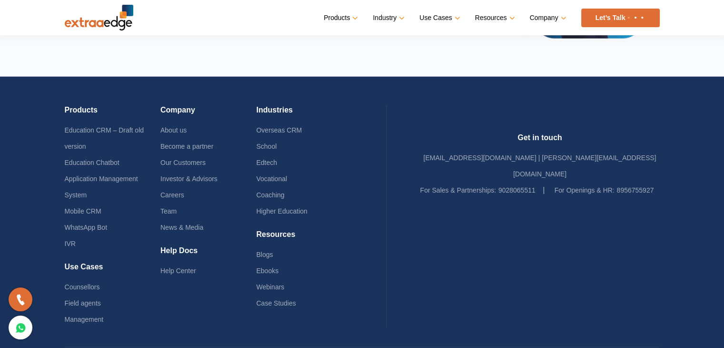
scroll to position [2286, 0]
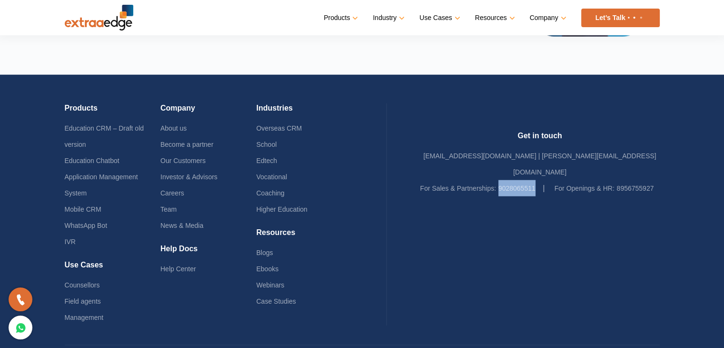
drag, startPoint x: 510, startPoint y: 175, endPoint x: 467, endPoint y: 170, distance: 43.2
click at [467, 180] on li "For Sales & Partnerships: 9028065511" at bounding box center [483, 188] width 125 height 16
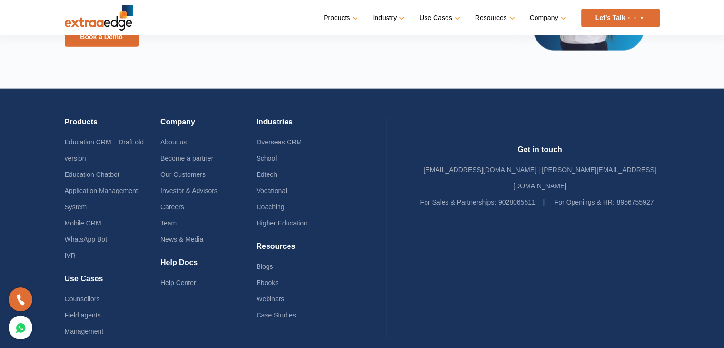
click at [488, 145] on h4 "Get in touch" at bounding box center [541, 153] width 240 height 17
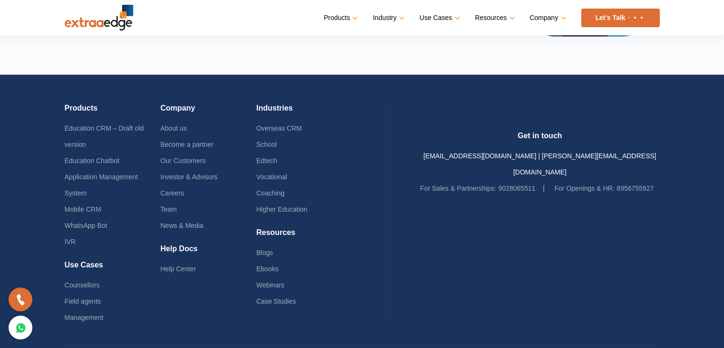
click at [545, 180] on li "For Sales & Partnerships: 9028065511" at bounding box center [483, 188] width 125 height 16
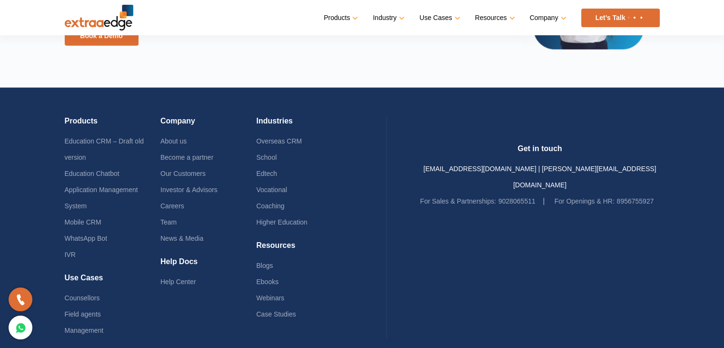
click at [488, 165] on link "[EMAIL_ADDRESS][DOMAIN_NAME] | [PERSON_NAME][EMAIL_ADDRESS][DOMAIN_NAME]" at bounding box center [539, 177] width 233 height 24
click at [520, 214] on div at bounding box center [541, 259] width 240 height 101
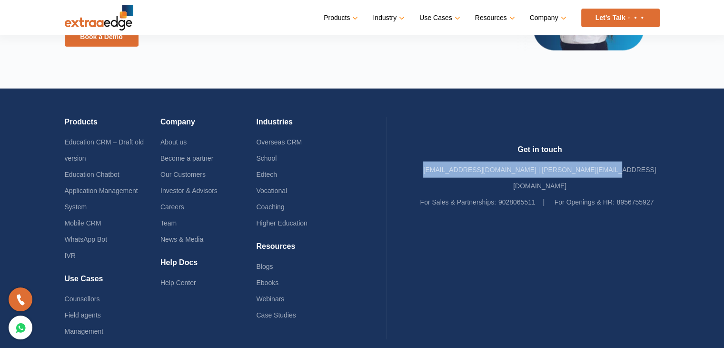
drag, startPoint x: 463, startPoint y: 155, endPoint x: 643, endPoint y: 155, distance: 179.6
click at [643, 155] on div "Get in touch sales@theextraaedge.com | ratnali@theextraaedge.com For Sales & Pa…" at bounding box center [541, 177] width 240 height 65
copy link "[EMAIL_ADDRESS][DOMAIN_NAME] | [PERSON_NAME][EMAIL_ADDRESS][DOMAIN_NAME]"
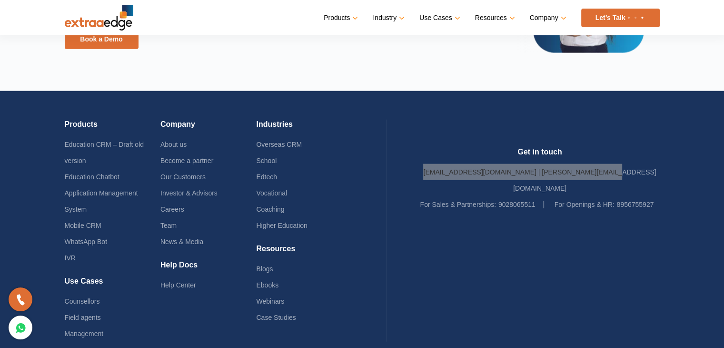
scroll to position [2284, 0]
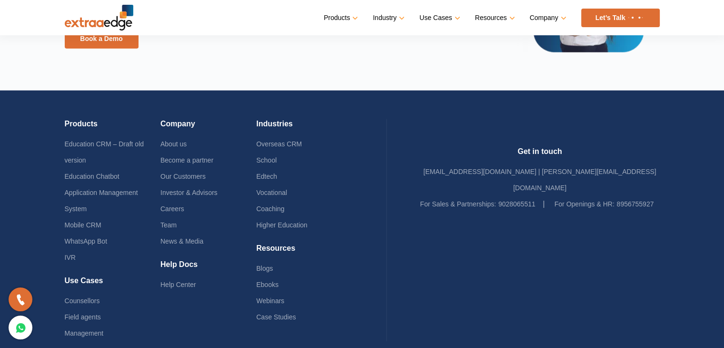
click at [448, 286] on div at bounding box center [541, 262] width 240 height 101
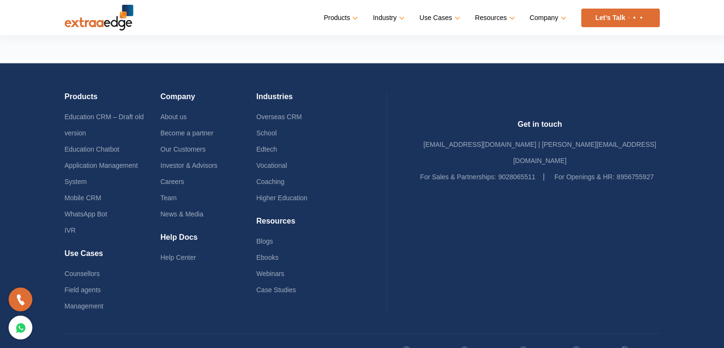
scroll to position [2338, 0]
click at [175, 109] on li "About us" at bounding box center [209, 117] width 96 height 16
click at [180, 113] on link "About us" at bounding box center [174, 117] width 26 height 8
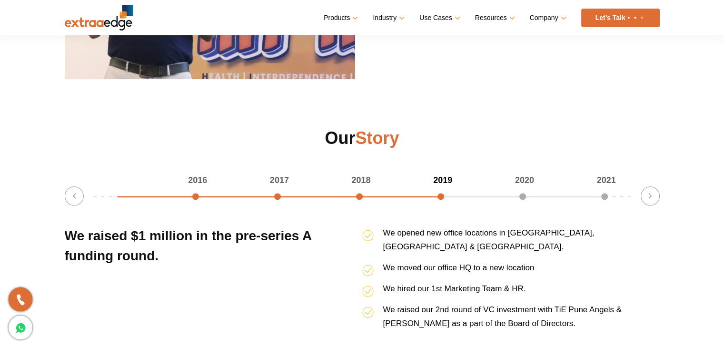
scroll to position [1191, 0]
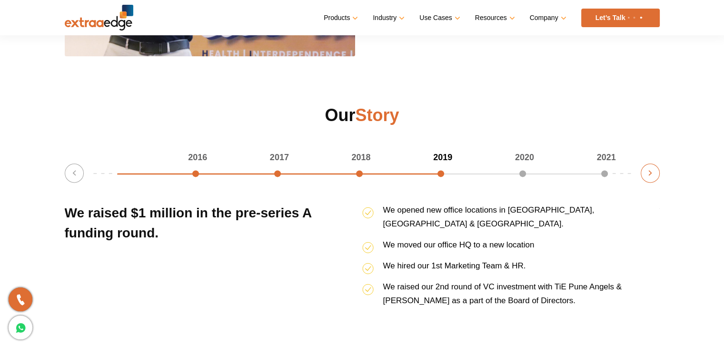
click at [651, 172] on button "Next" at bounding box center [650, 172] width 19 height 19
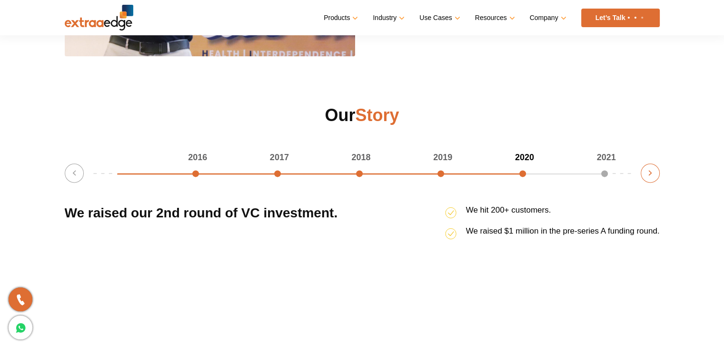
click at [651, 172] on button "Next" at bounding box center [650, 172] width 19 height 19
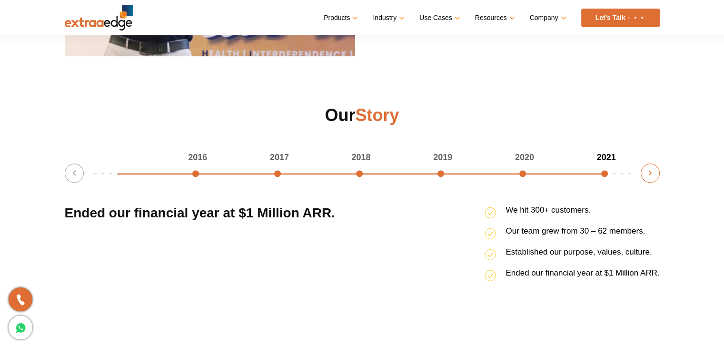
click at [651, 172] on button "Next" at bounding box center [650, 172] width 19 height 19
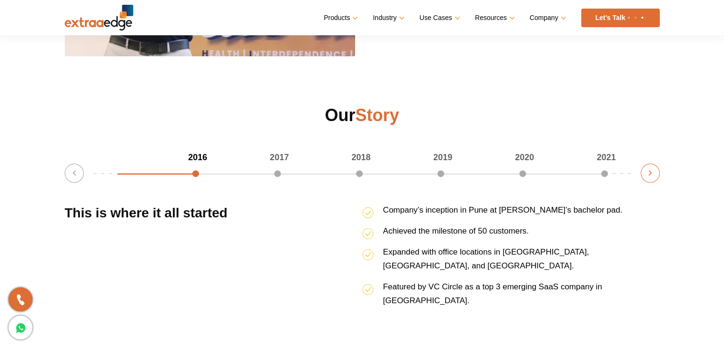
click at [651, 172] on button "Next" at bounding box center [650, 172] width 19 height 19
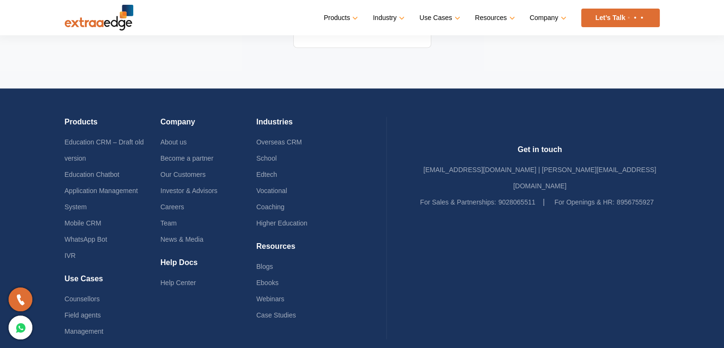
scroll to position [2121, 0]
